Goal: Find specific page/section: Find specific page/section

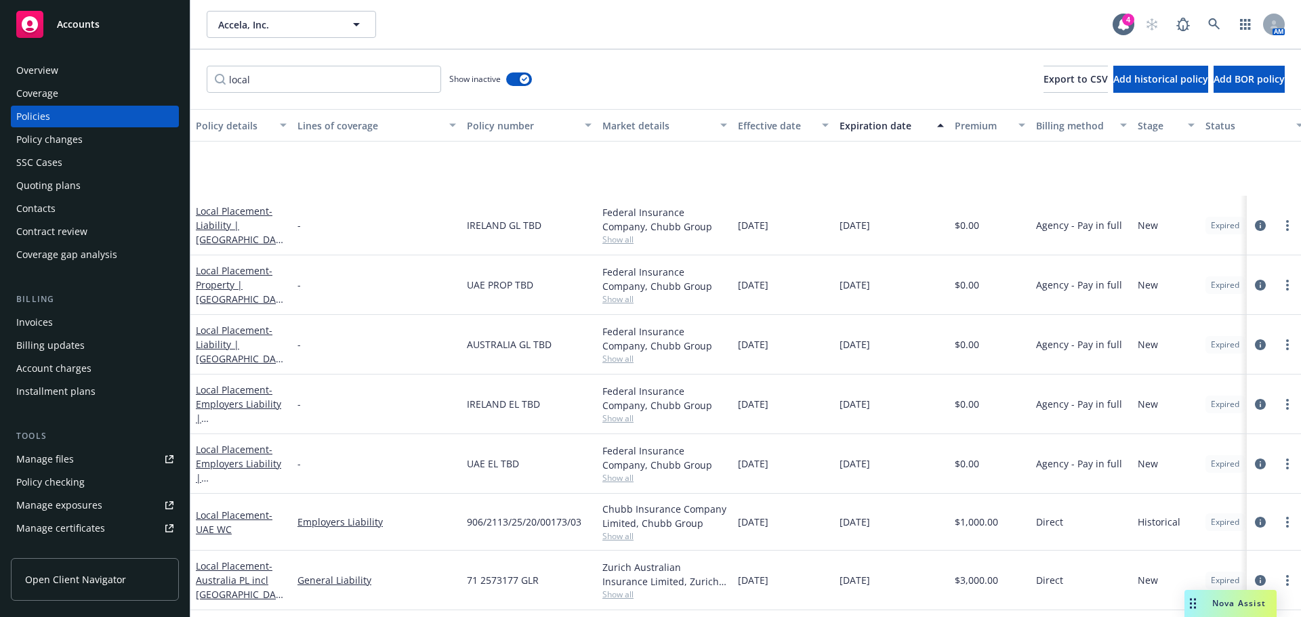
scroll to position [119, 0]
